Goal: Use online tool/utility

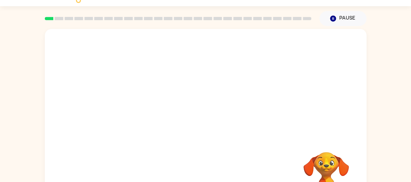
scroll to position [14, 0]
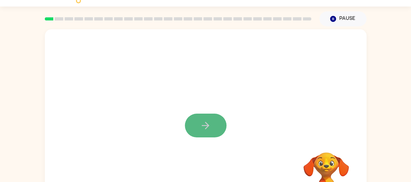
click at [212, 123] on button "button" at bounding box center [206, 125] width 42 height 24
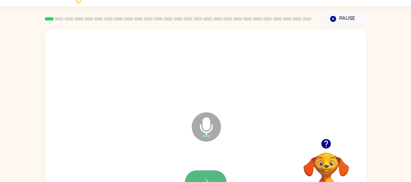
click at [208, 175] on button "button" at bounding box center [206, 182] width 42 height 24
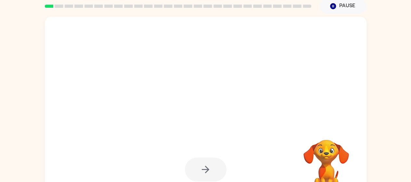
scroll to position [26, 0]
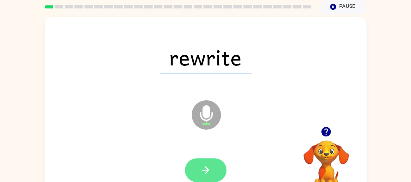
click at [204, 170] on icon "button" at bounding box center [205, 169] width 11 height 11
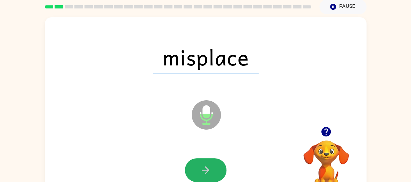
click at [204, 170] on icon "button" at bounding box center [205, 169] width 11 height 11
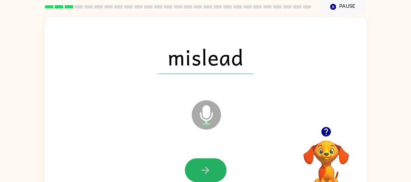
click at [204, 170] on icon "button" at bounding box center [205, 169] width 11 height 11
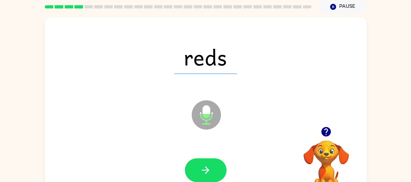
click at [203, 170] on icon "button" at bounding box center [205, 169] width 11 height 11
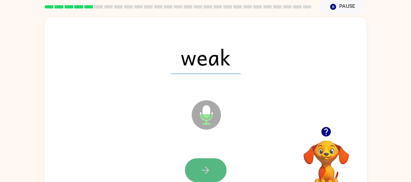
click at [202, 169] on icon "button" at bounding box center [205, 169] width 11 height 11
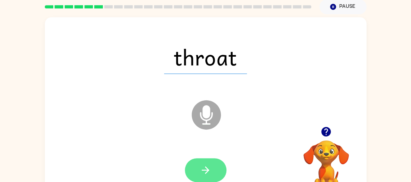
click at [201, 169] on icon "button" at bounding box center [205, 169] width 11 height 11
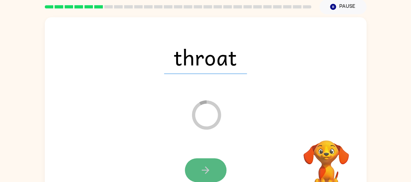
click at [201, 169] on icon "button" at bounding box center [205, 169] width 11 height 11
click at [213, 165] on div at bounding box center [206, 170] width 42 height 24
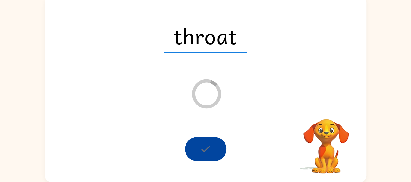
scroll to position [45, 0]
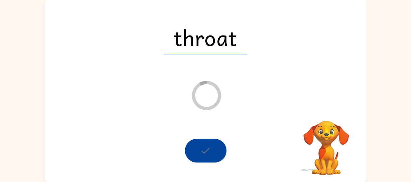
click at [330, 140] on video "Your browser must support playing .mp4 files to use Literably. Please try using…" at bounding box center [326, 143] width 65 height 65
click at [211, 149] on div at bounding box center [206, 150] width 42 height 24
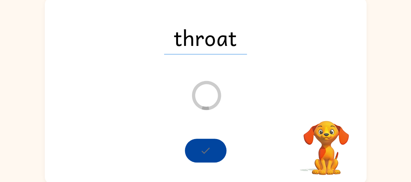
click at [206, 146] on div at bounding box center [206, 150] width 42 height 24
click at [203, 88] on icon "Loader Your response is being sent to our graders" at bounding box center [206, 95] width 39 height 39
click at [201, 91] on icon "Loader Your response is being sent to our graders" at bounding box center [206, 95] width 39 height 39
click at [197, 147] on div at bounding box center [206, 150] width 42 height 24
click at [209, 105] on icon "Loader Your response is being sent to our graders" at bounding box center [206, 95] width 39 height 39
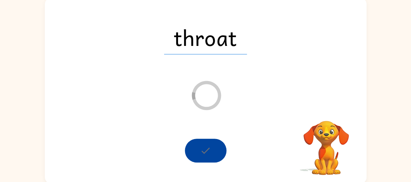
click at [399, 73] on div "throat Loader Your response is being sent to our graders Your browser must supp…" at bounding box center [205, 89] width 411 height 189
click at [209, 151] on div at bounding box center [206, 150] width 42 height 24
